Goal: Find specific page/section: Find specific page/section

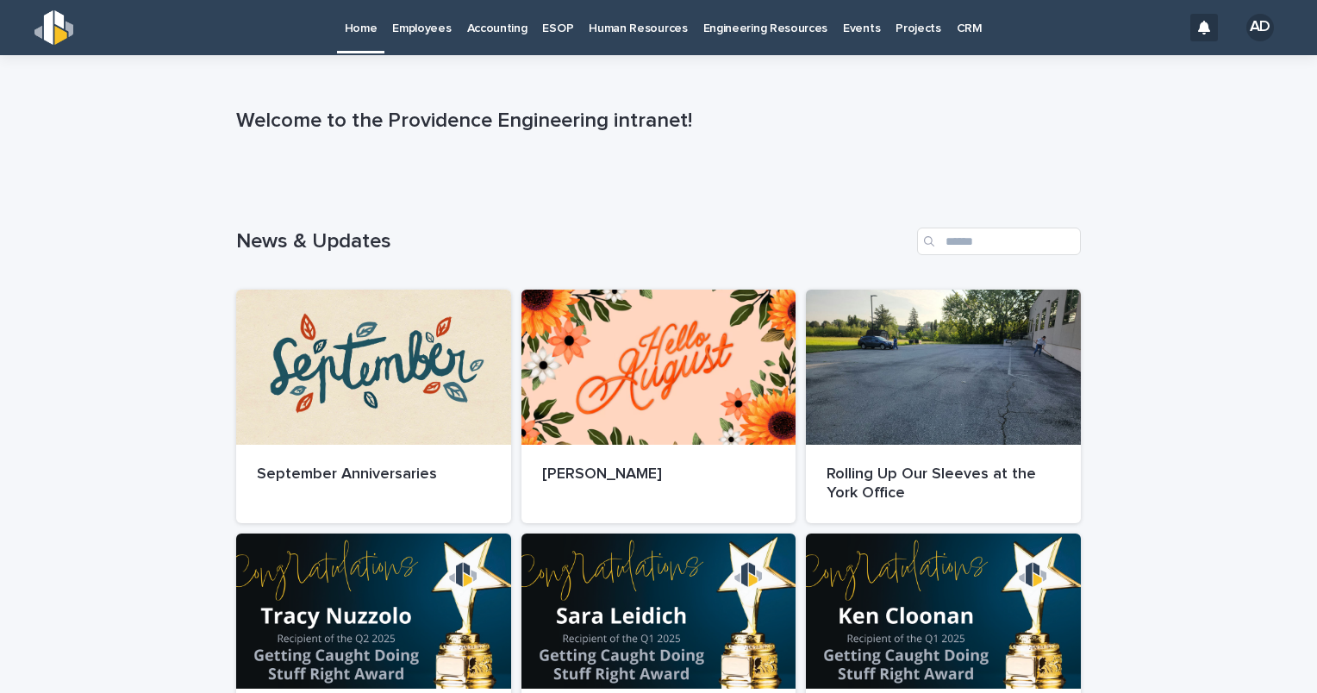
click at [416, 28] on p "Employees" at bounding box center [421, 18] width 59 height 36
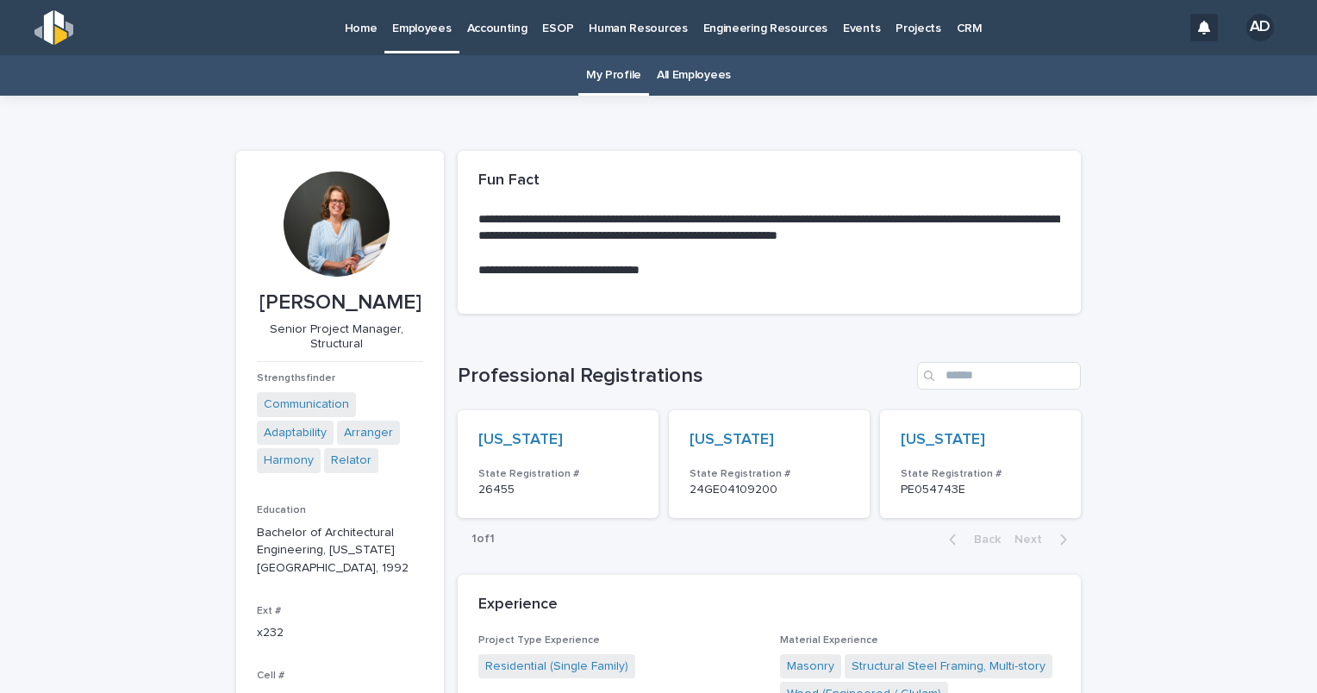
click at [696, 74] on link "All Employees" at bounding box center [694, 75] width 74 height 41
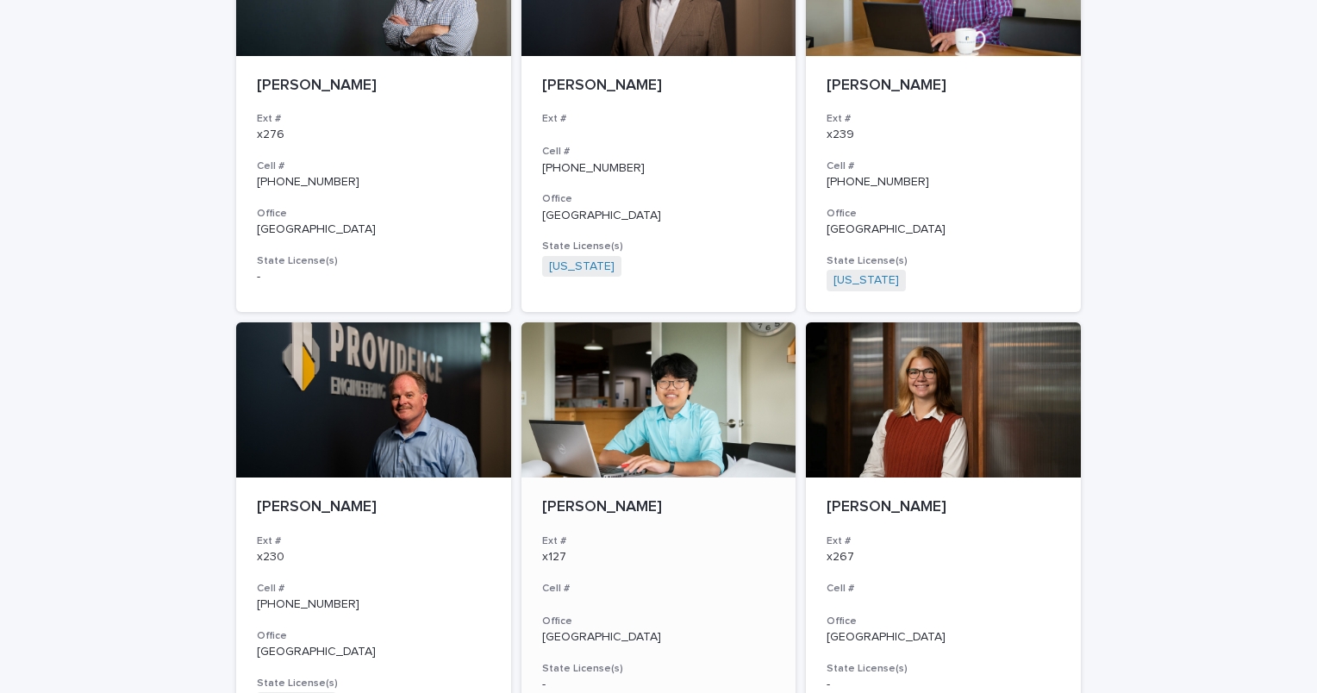
scroll to position [3064, 0]
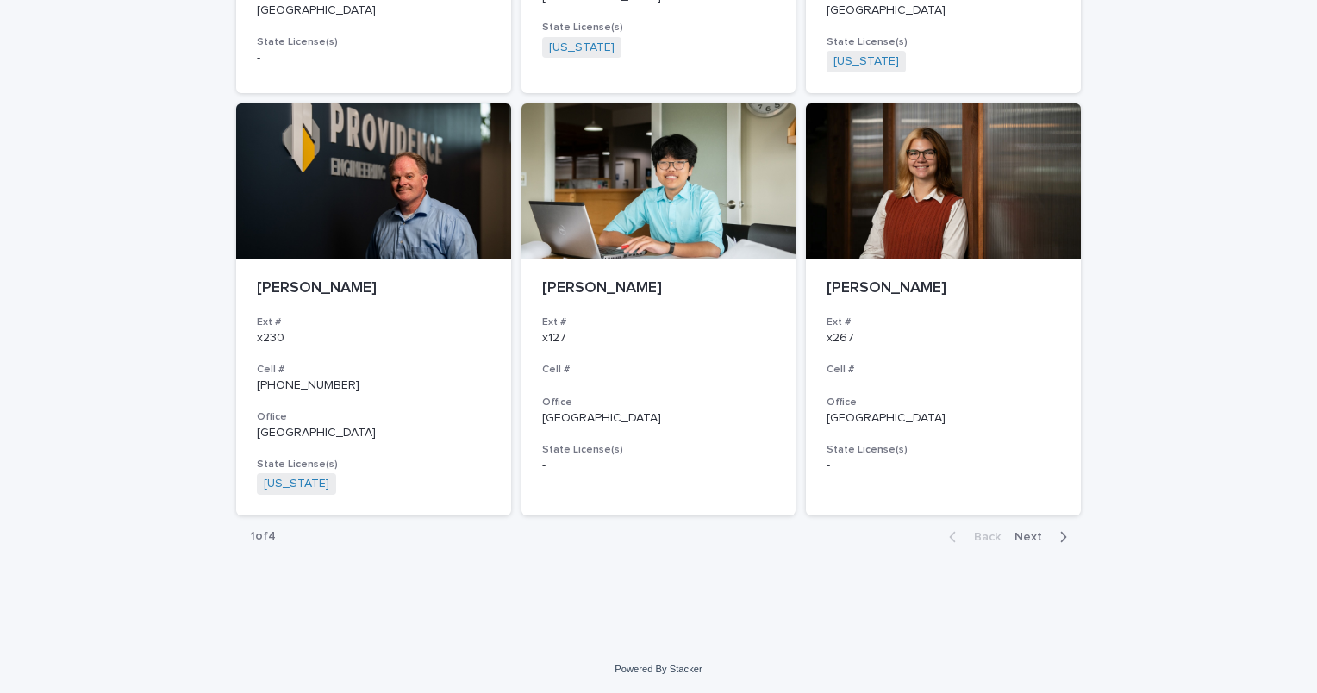
click at [1025, 536] on span "Next" at bounding box center [1034, 537] width 38 height 12
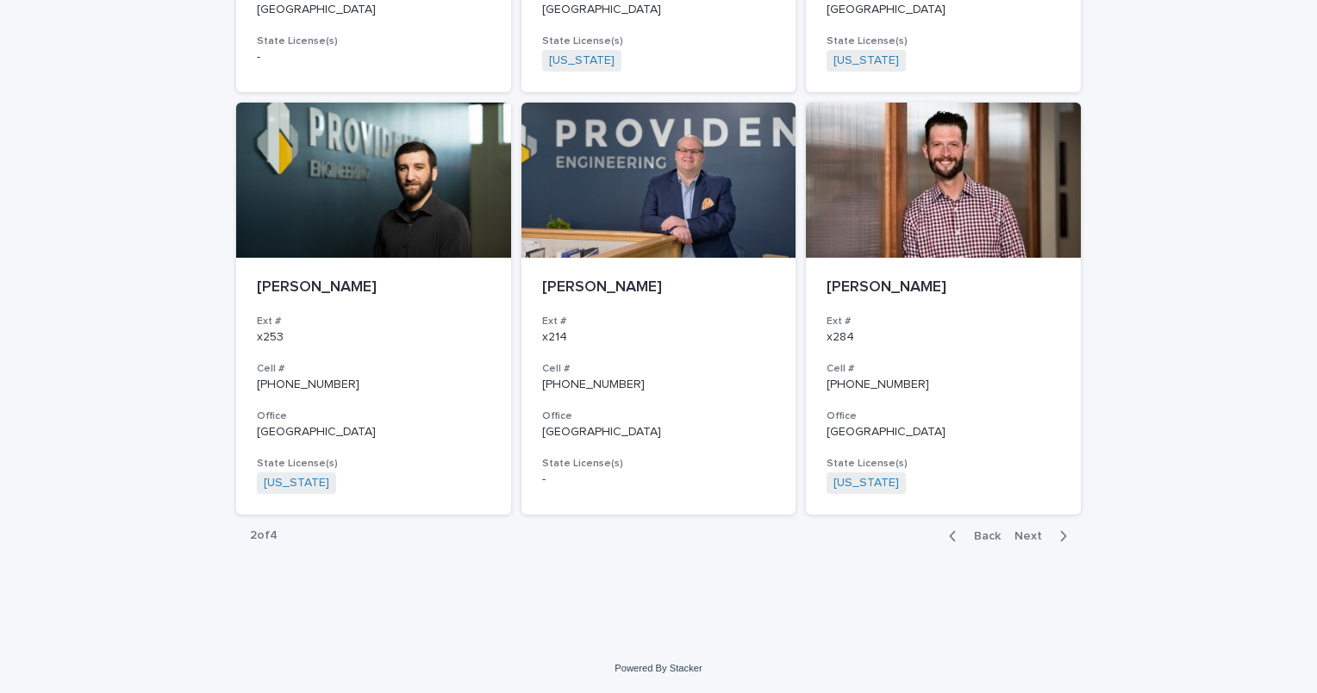
scroll to position [3044, 0]
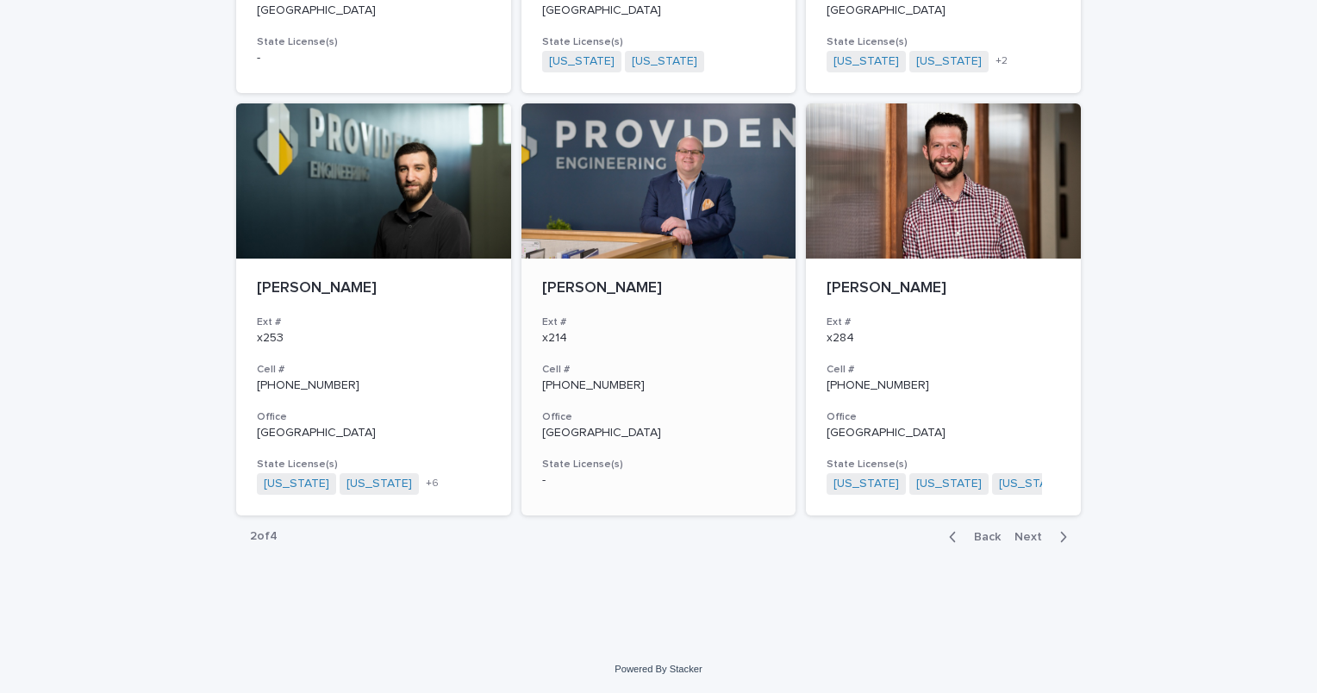
click at [593, 288] on p "[PERSON_NAME]" at bounding box center [659, 288] width 234 height 19
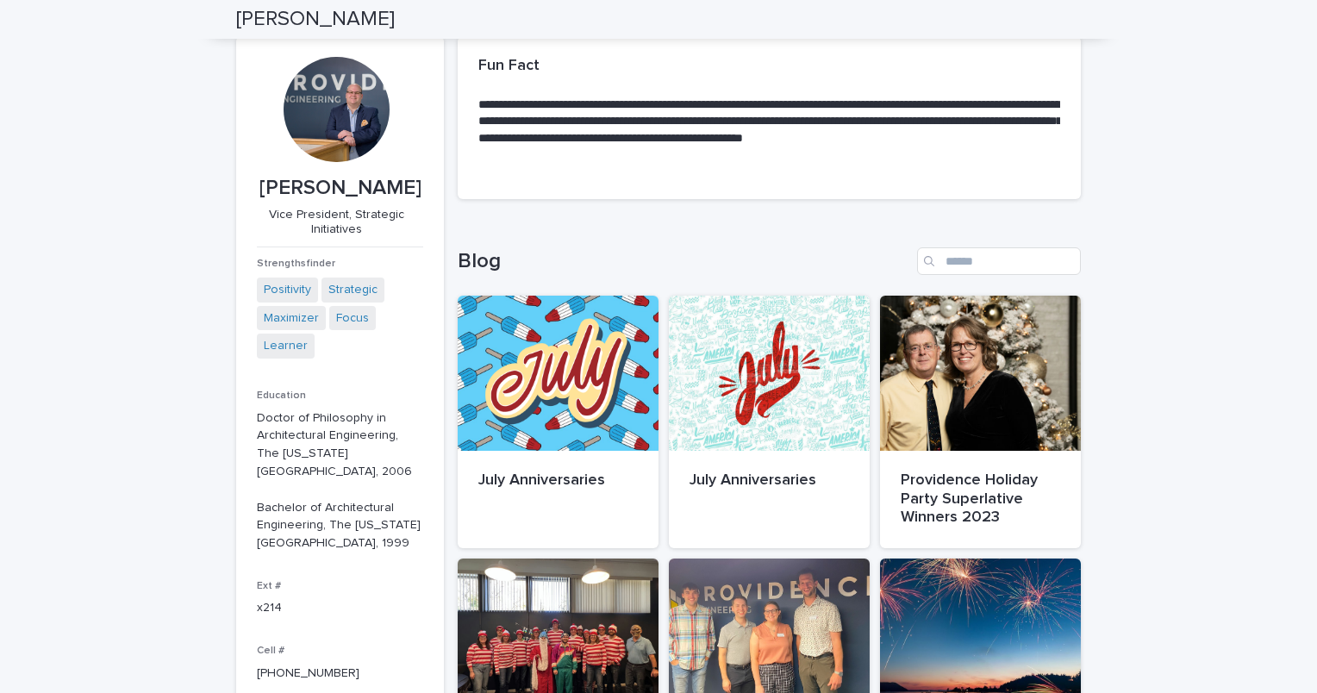
scroll to position [86, 0]
